Goal: Transaction & Acquisition: Purchase product/service

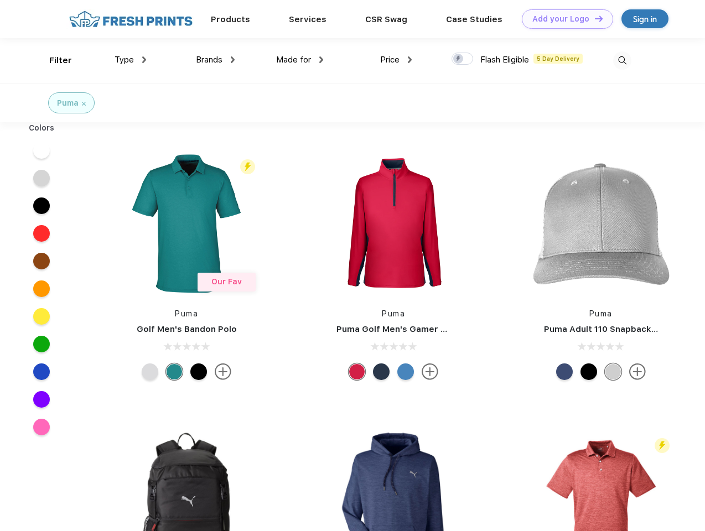
click at [563, 19] on link "Add your Logo Design Tool" at bounding box center [567, 18] width 91 height 19
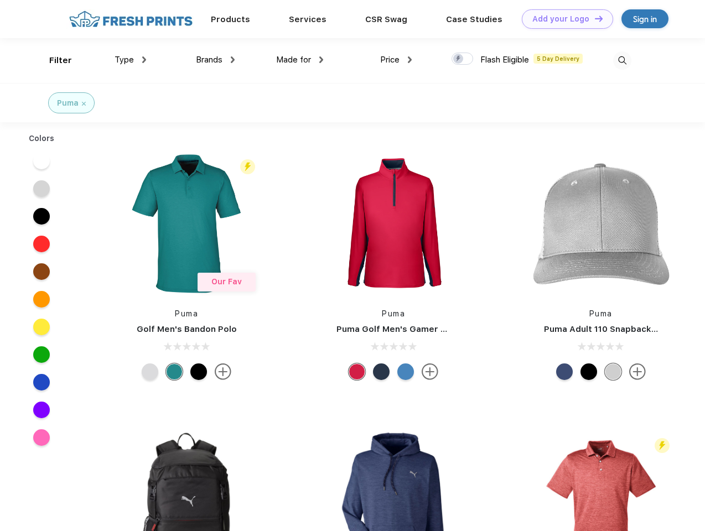
click at [0, 0] on div "Design Tool" at bounding box center [0, 0] width 0 height 0
click at [593, 18] on link "Add your Logo Design Tool" at bounding box center [567, 18] width 91 height 19
click at [53, 60] on div "Filter" at bounding box center [60, 60] width 23 height 13
click at [131, 60] on span "Type" at bounding box center [123, 60] width 19 height 10
click at [215, 60] on span "Brands" at bounding box center [209, 60] width 27 height 10
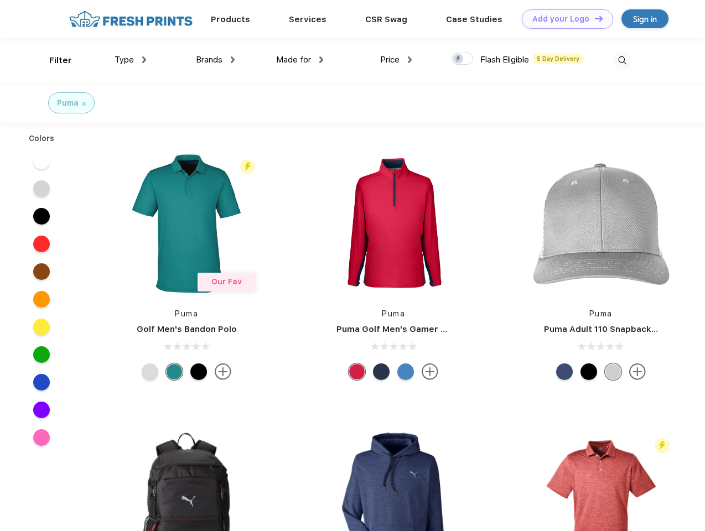
click at [300, 60] on span "Made for" at bounding box center [293, 60] width 35 height 10
click at [396, 60] on span "Price" at bounding box center [389, 60] width 19 height 10
click at [462, 59] on div at bounding box center [462, 59] width 22 height 12
click at [458, 59] on input "checkbox" at bounding box center [454, 55] width 7 height 7
click at [622, 60] on img at bounding box center [622, 60] width 18 height 18
